Goal: Transaction & Acquisition: Purchase product/service

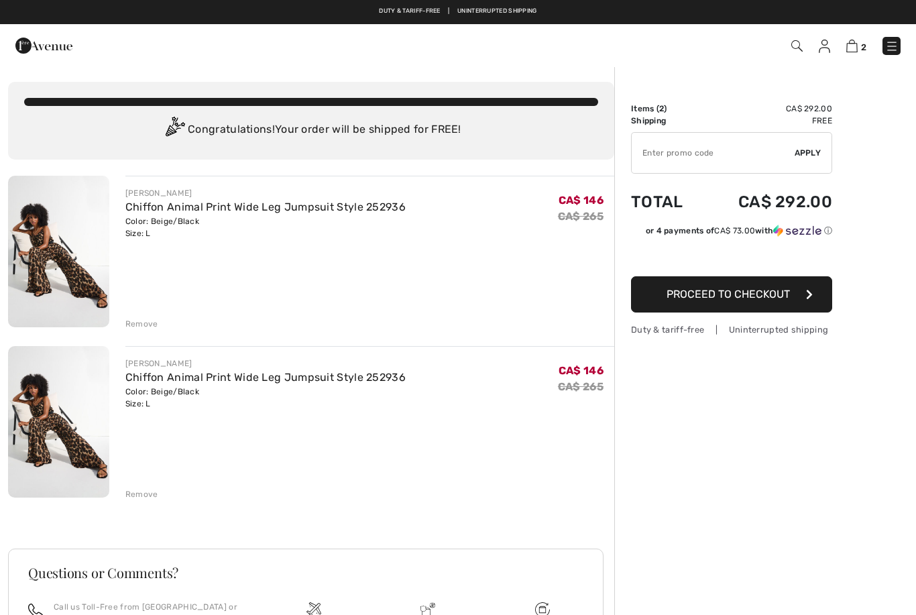
click at [148, 493] on div "Remove" at bounding box center [141, 494] width 33 height 12
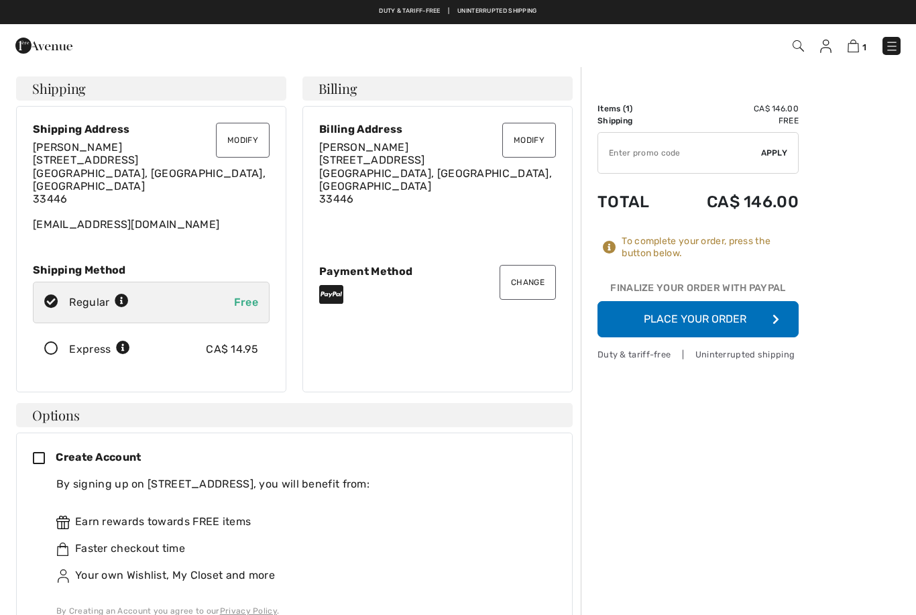
click at [250, 144] on button "Modify" at bounding box center [243, 140] width 54 height 35
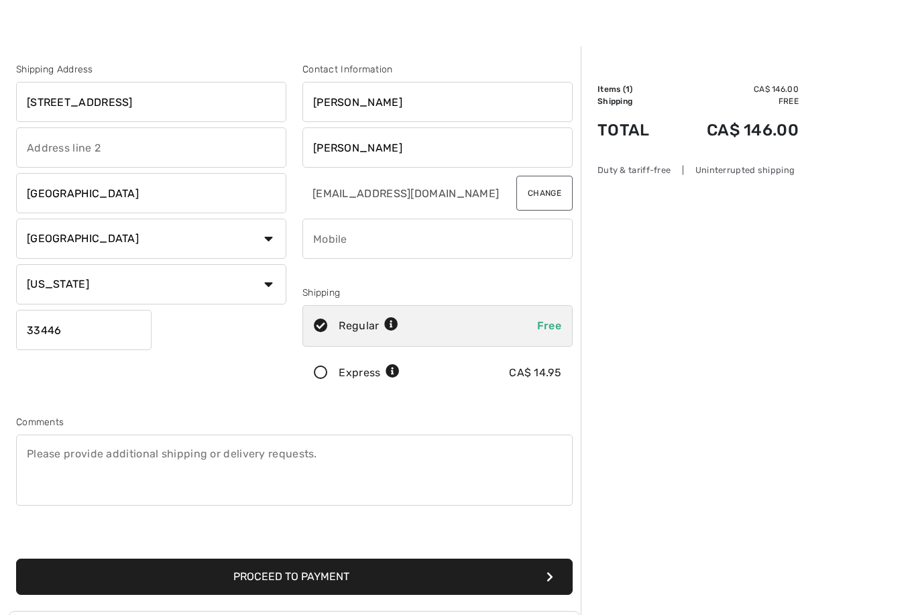
scroll to position [28, 0]
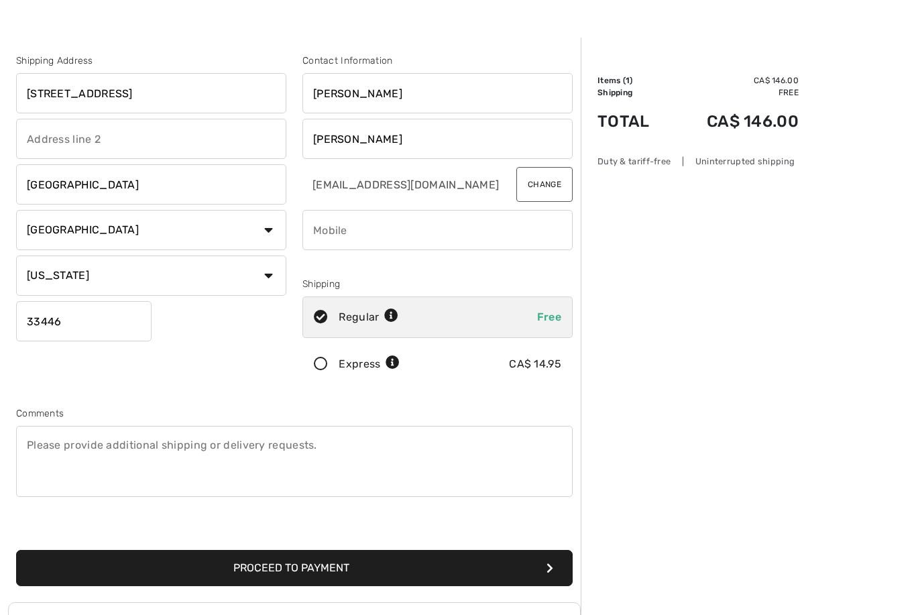
click at [190, 92] on input "[STREET_ADDRESS]" at bounding box center [151, 93] width 270 height 40
type input "8"
type input "[STREET_ADDRESS]"
select select "CA"
click at [118, 199] on input "[GEOGRAPHIC_DATA]" at bounding box center [151, 184] width 270 height 40
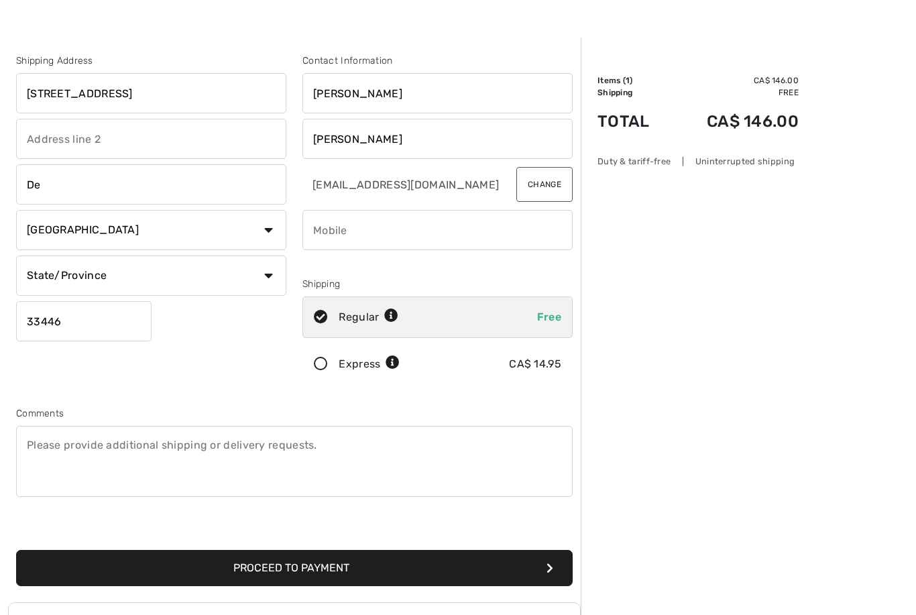
type input "D"
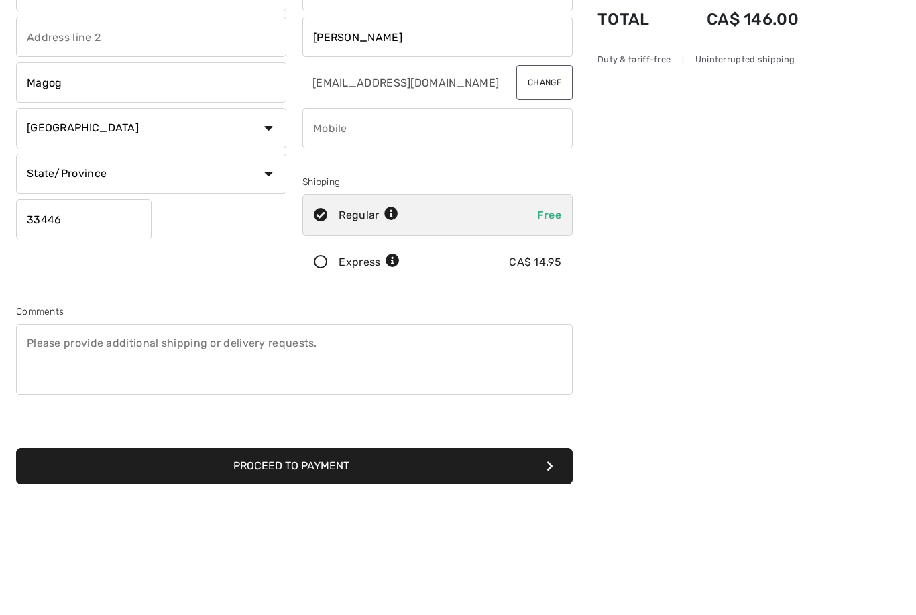
type input "Magog"
click at [64, 269] on select "State/Province [GEOGRAPHIC_DATA] [GEOGRAPHIC_DATA] [GEOGRAPHIC_DATA] [GEOGRAPHI…" at bounding box center [151, 289] width 270 height 40
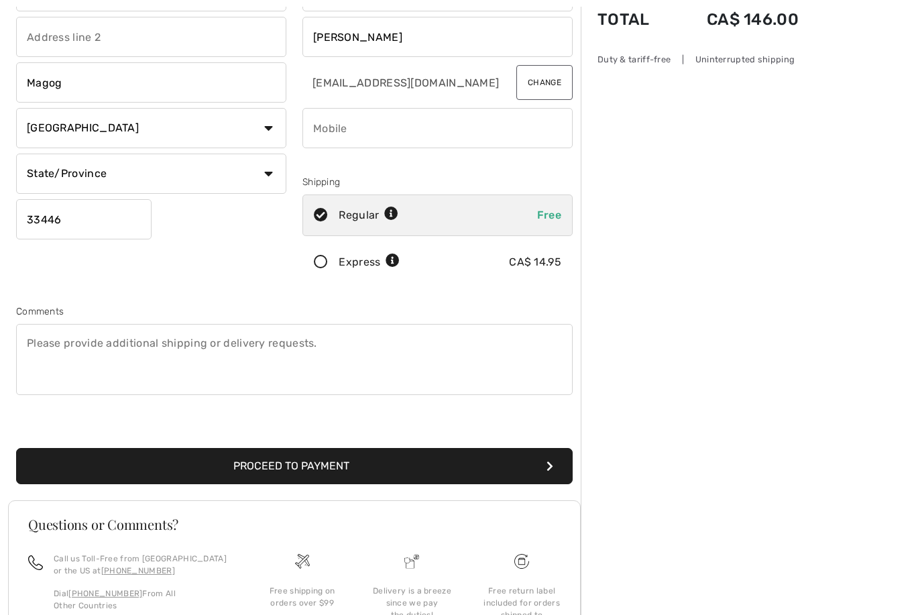
select select "QC"
click at [46, 218] on input "33446" at bounding box center [83, 219] width 135 height 40
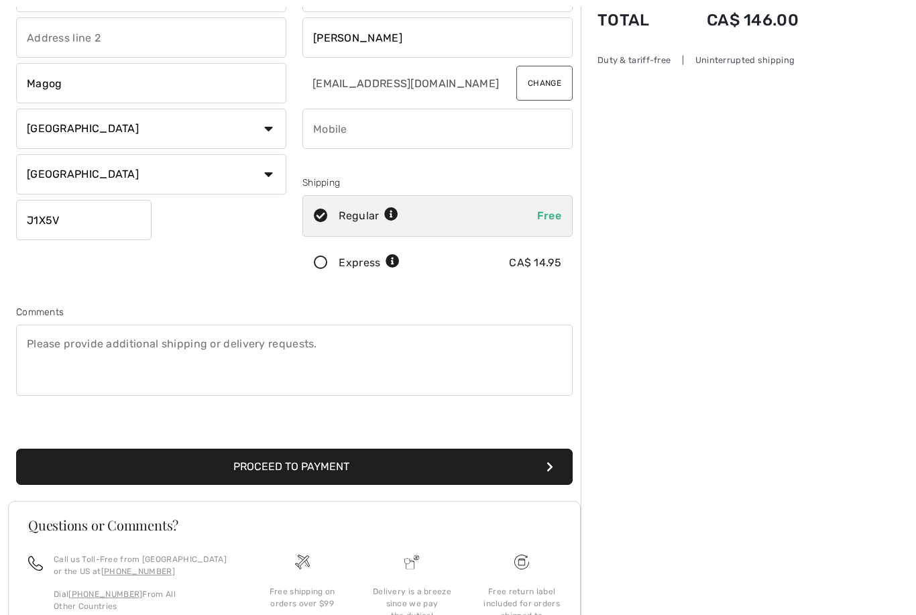
type input "J1X5V8"
click at [376, 130] on input "phone" at bounding box center [438, 129] width 270 height 40
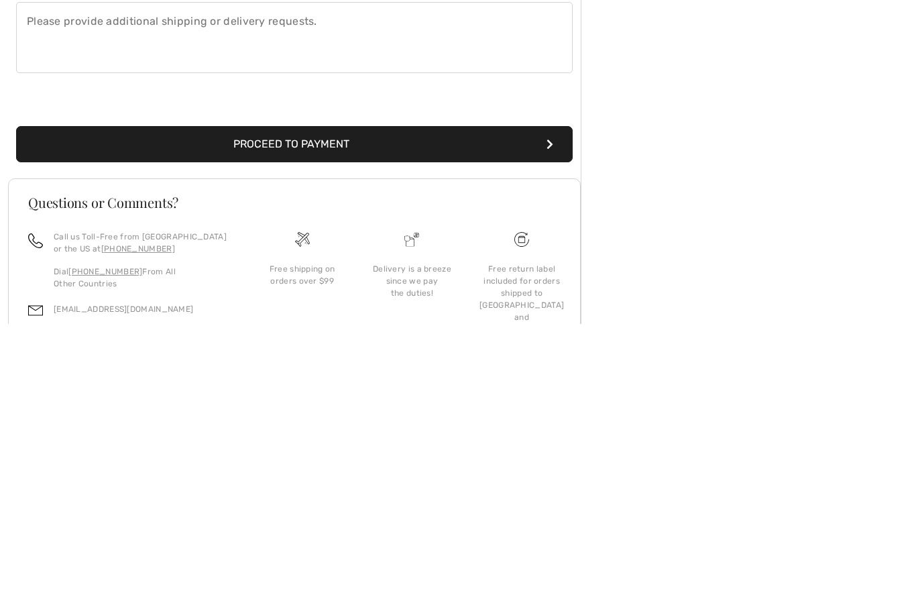
type input "8195781887"
click at [427, 417] on button "Proceed to Payment" at bounding box center [294, 435] width 557 height 36
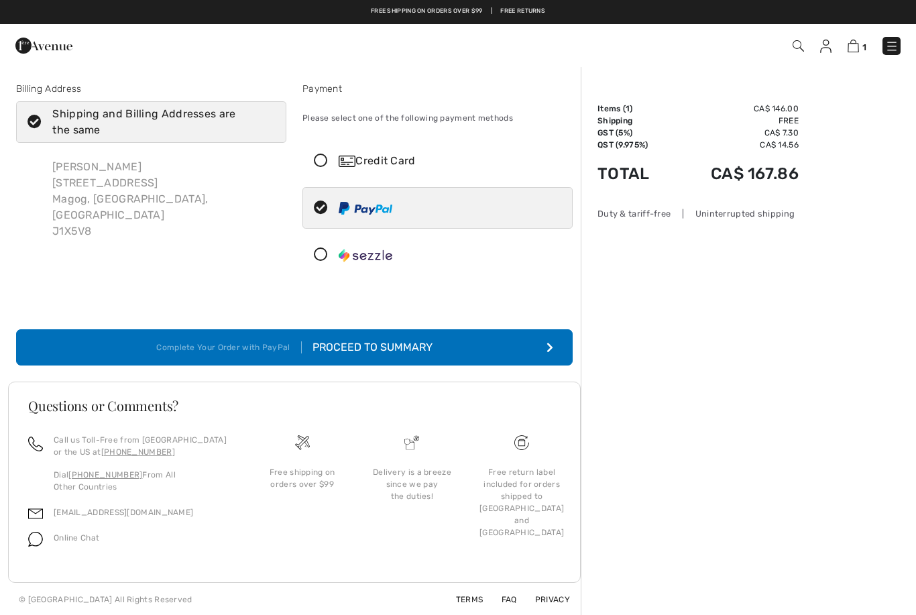
click at [452, 345] on button "Complete Your Order with PayPal Proceed to Summary" at bounding box center [294, 347] width 557 height 36
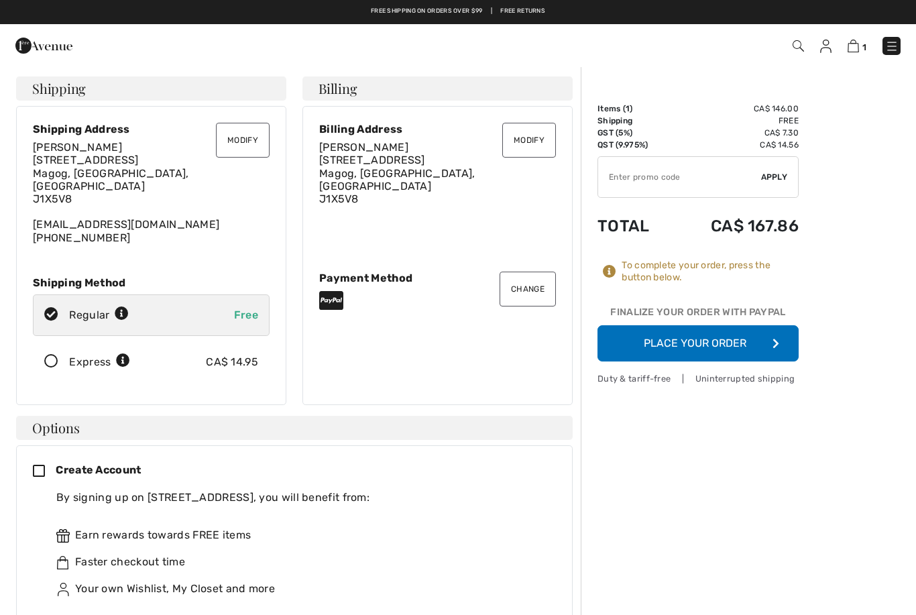
click at [743, 339] on button "Place Your Order" at bounding box center [698, 343] width 201 height 36
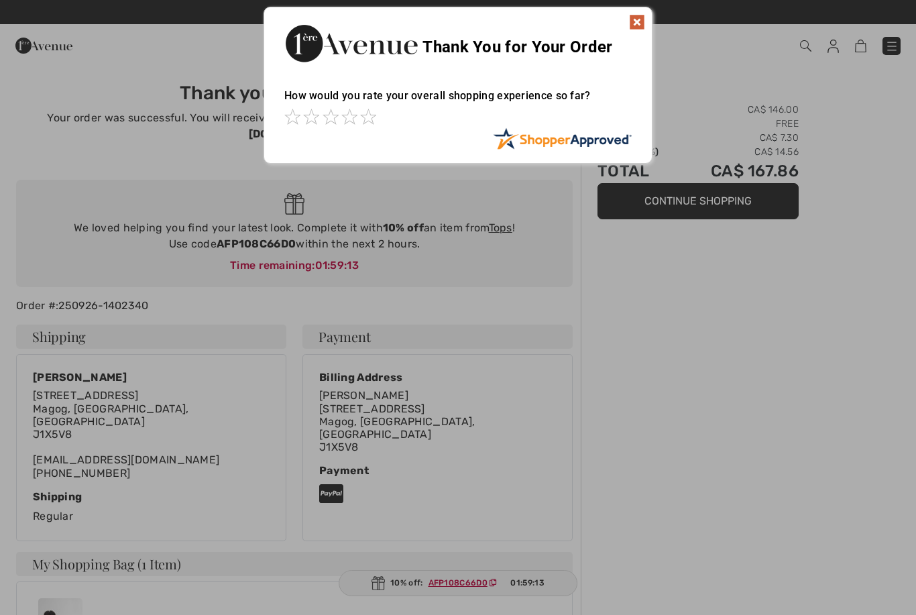
click at [640, 18] on img at bounding box center [637, 22] width 16 height 16
